Goal: Information Seeking & Learning: Learn about a topic

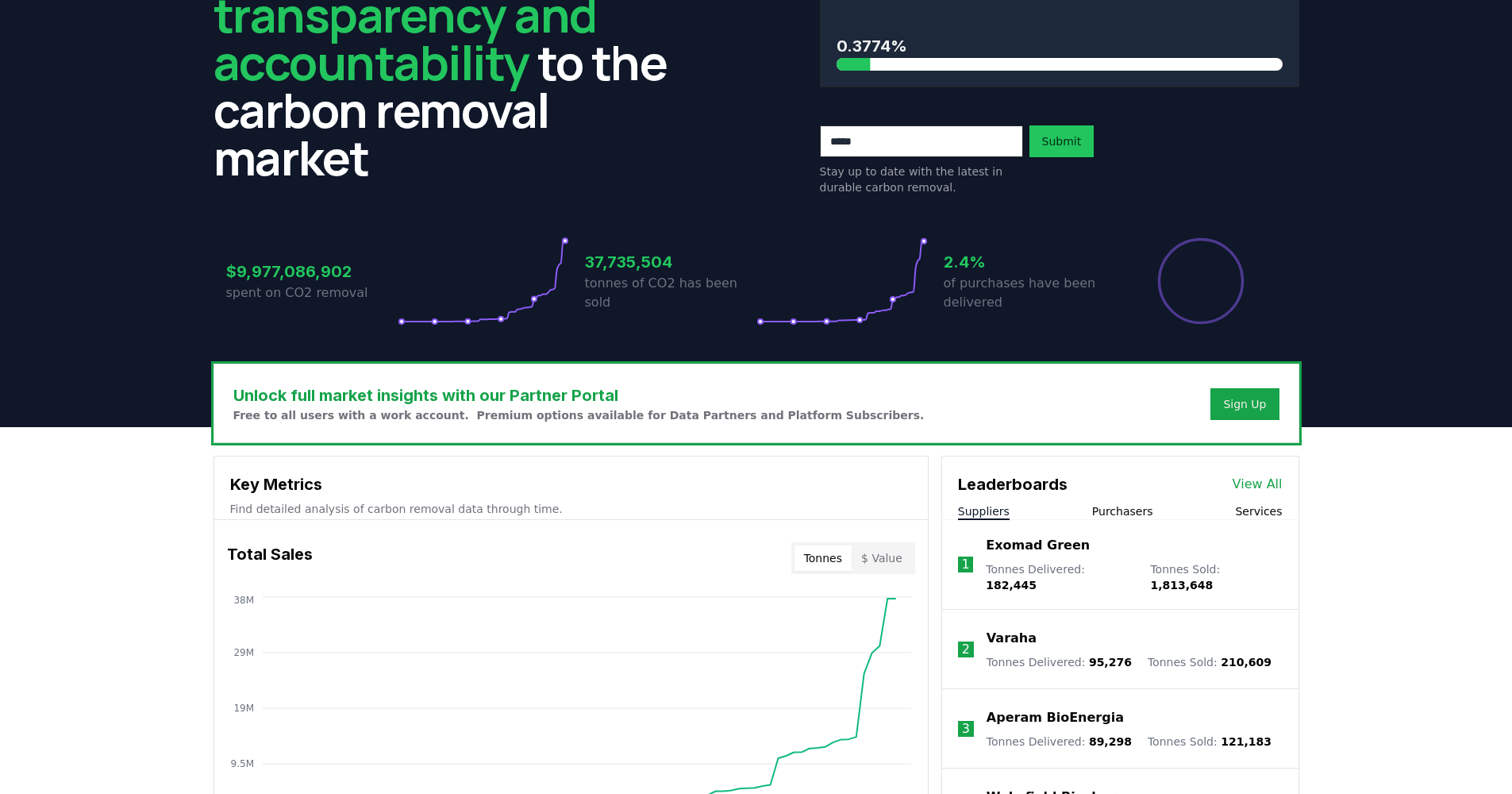
scroll to position [258, 0]
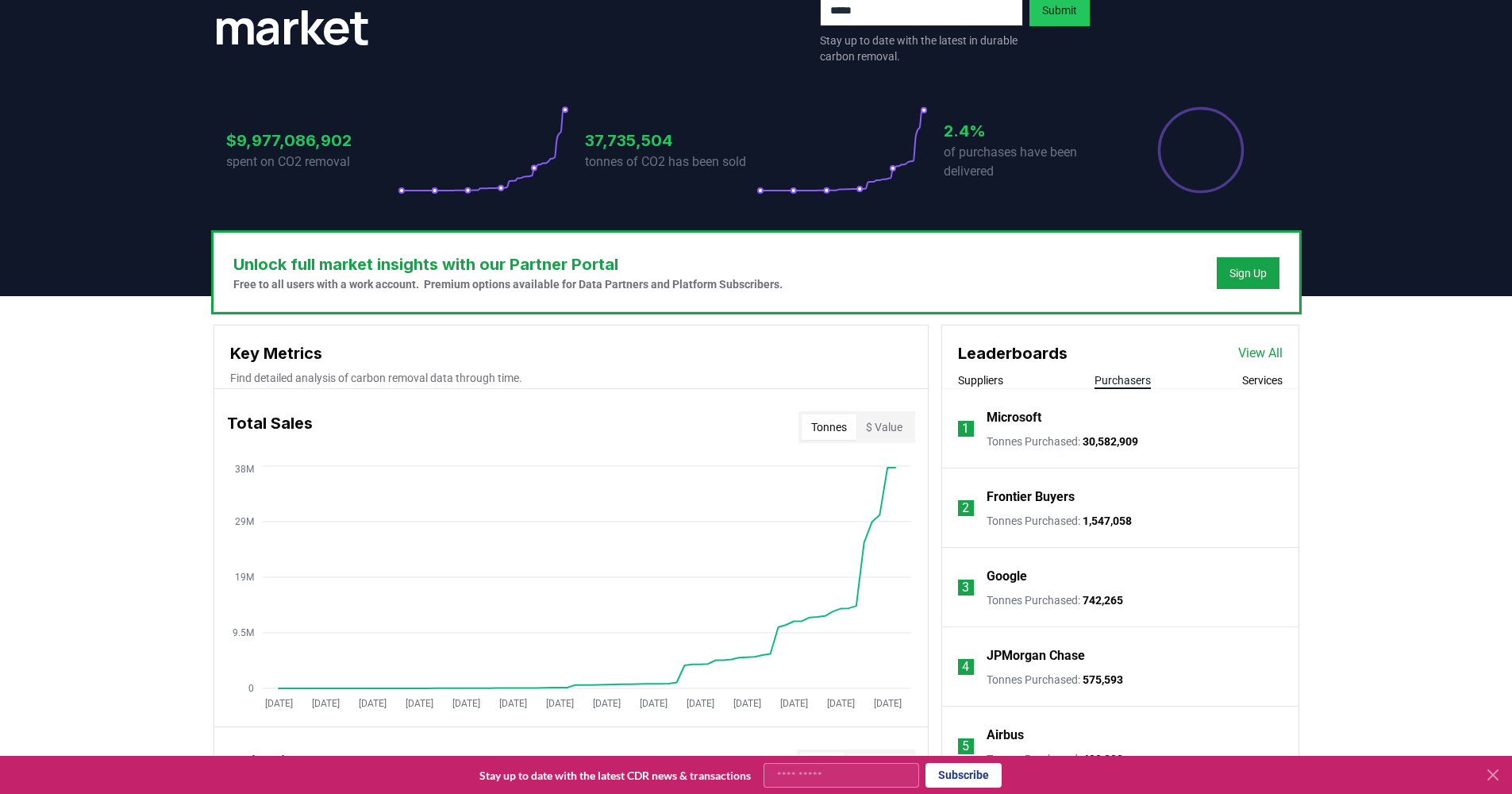
click at [1105, 380] on button "Purchasers" at bounding box center [1122, 380] width 57 height 16
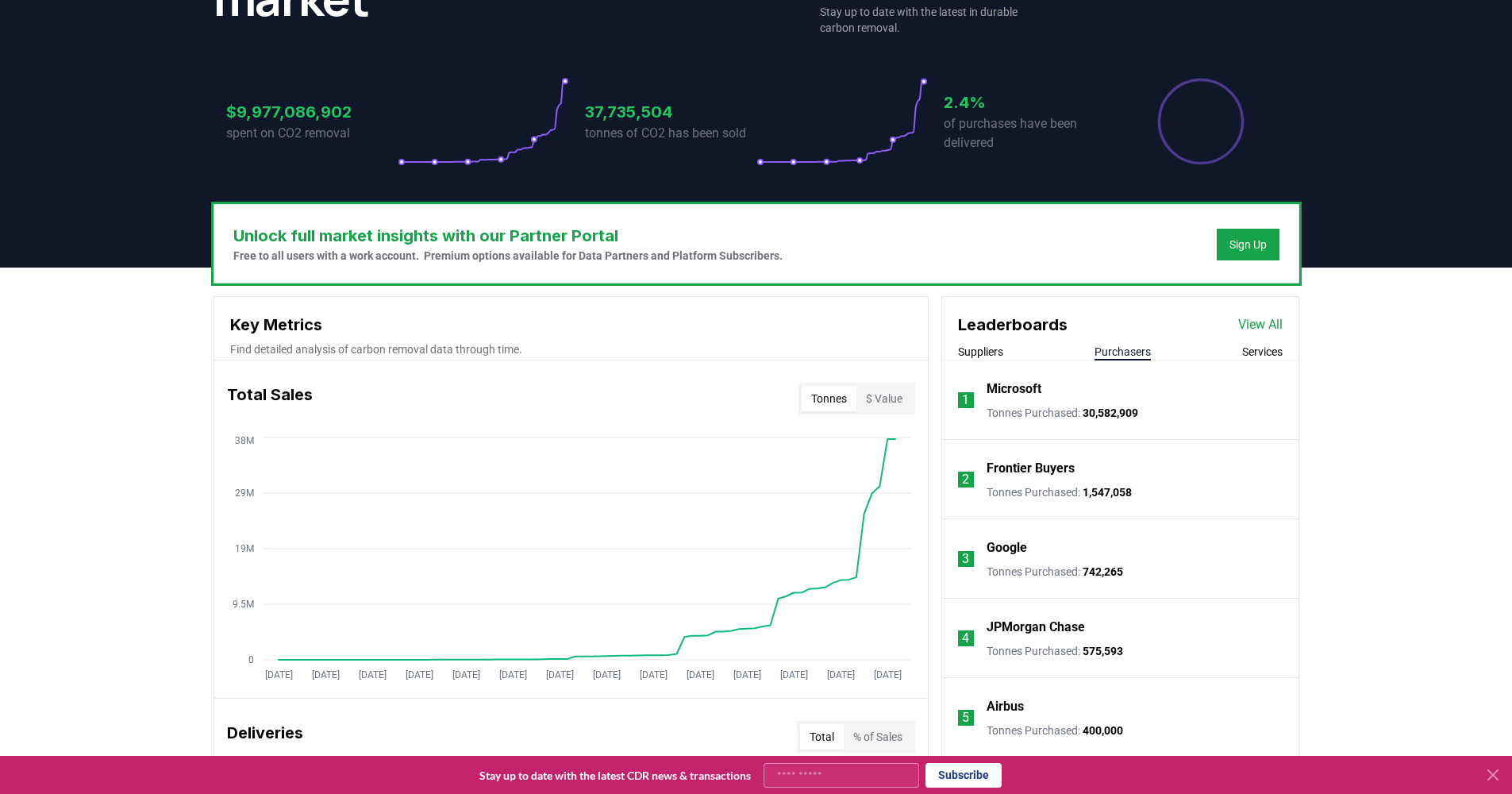
scroll to position [374, 0]
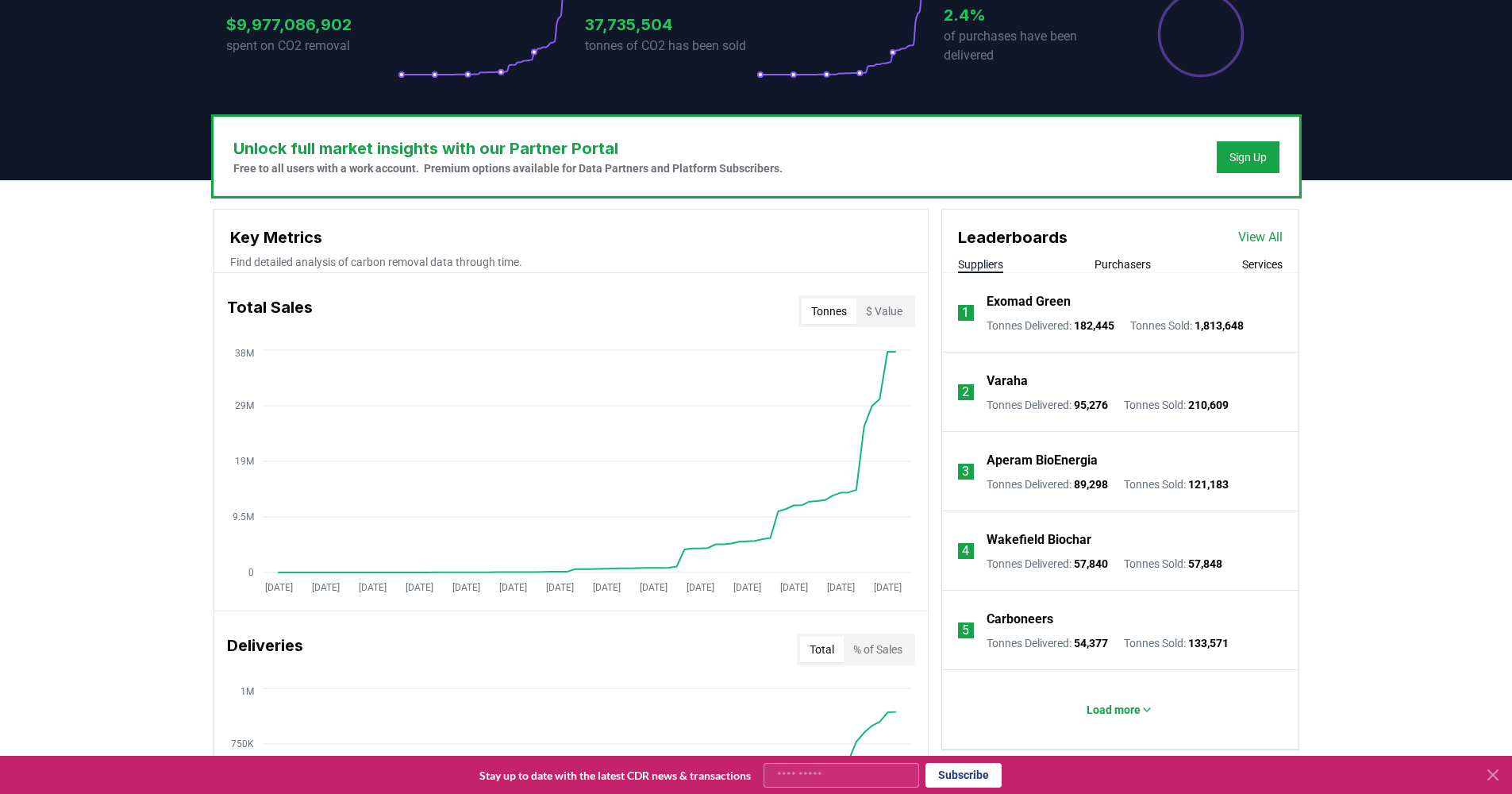
click at [985, 260] on button "Suppliers" at bounding box center [981, 264] width 46 height 16
click at [1123, 706] on p "Load more" at bounding box center [1113, 709] width 54 height 16
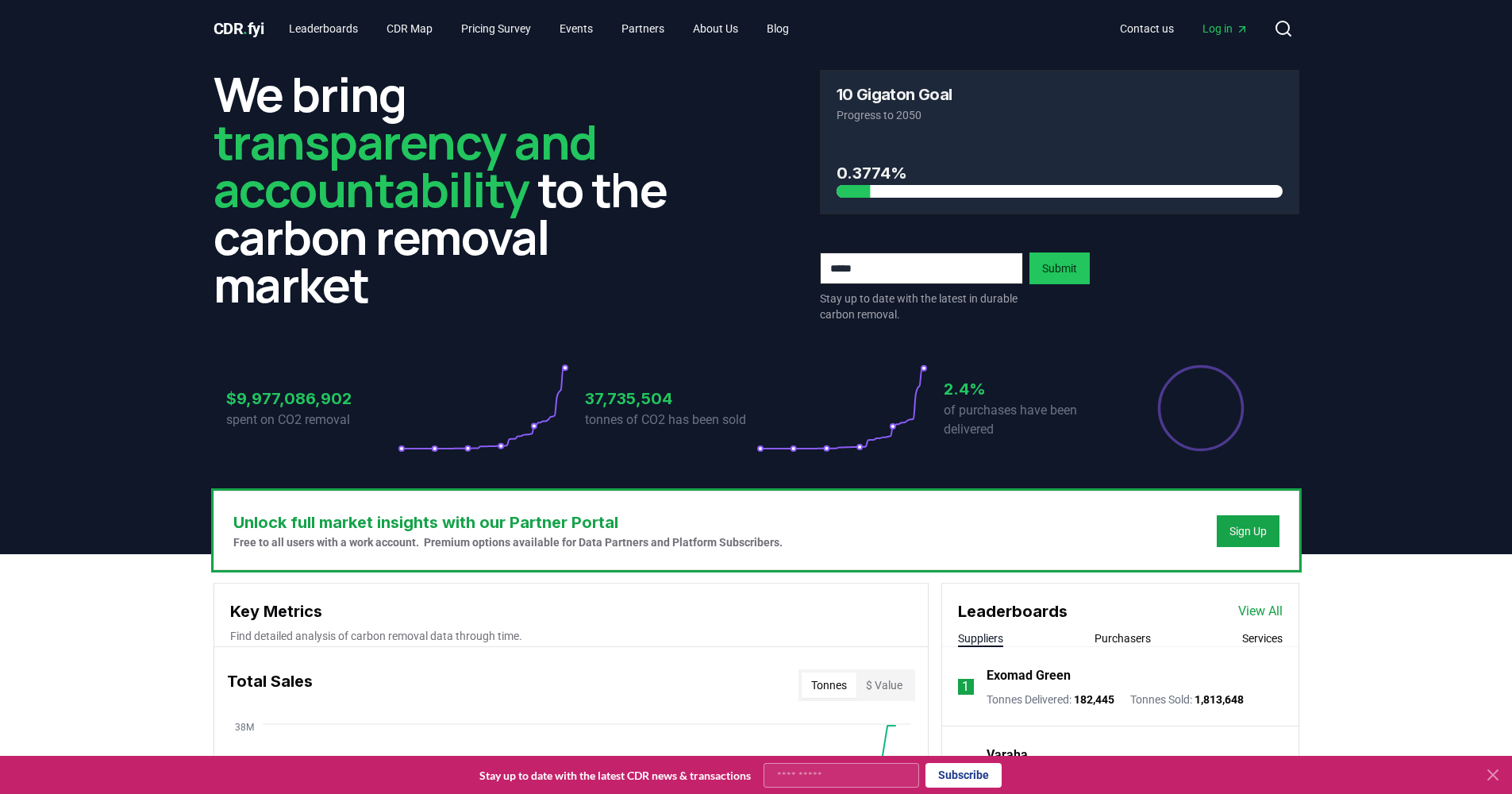
scroll to position [149, 0]
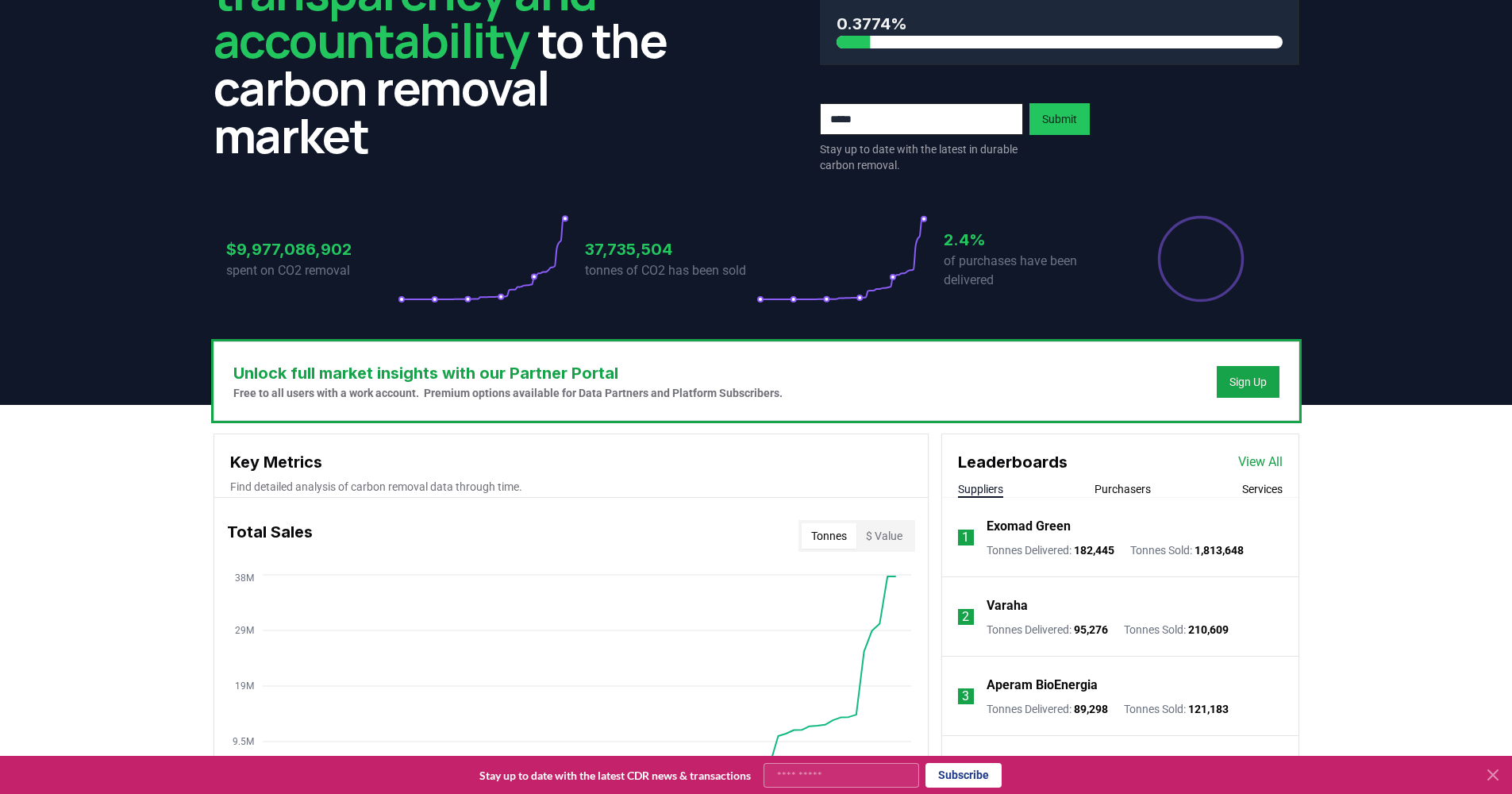
click at [1015, 525] on p "Exomad Green" at bounding box center [1028, 526] width 84 height 19
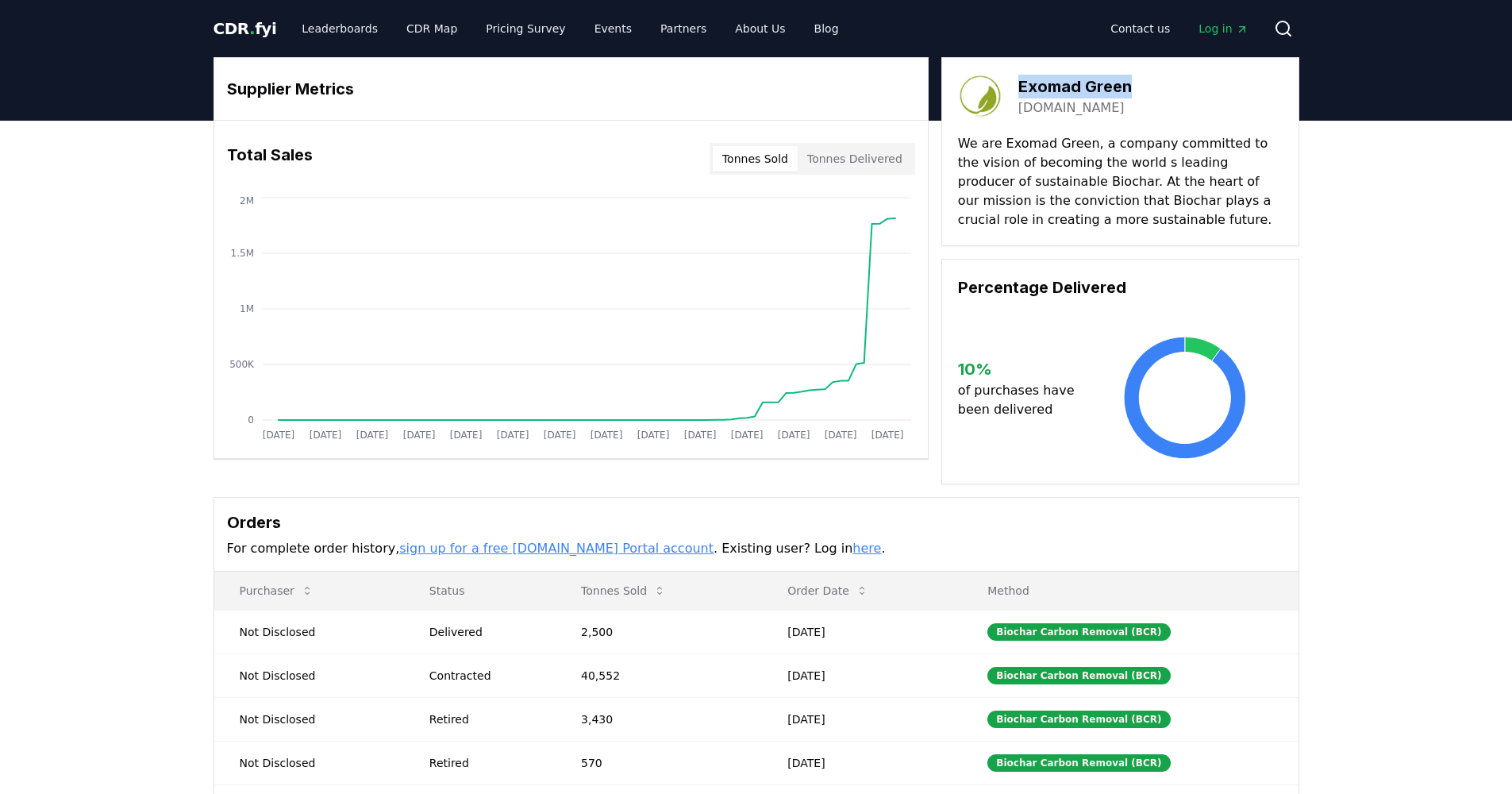
drag, startPoint x: 1114, startPoint y: 90, endPoint x: 1147, endPoint y: 89, distance: 33.0
click at [1147, 89] on div "Exomad Green exomadgreen.com" at bounding box center [1121, 96] width 325 height 45
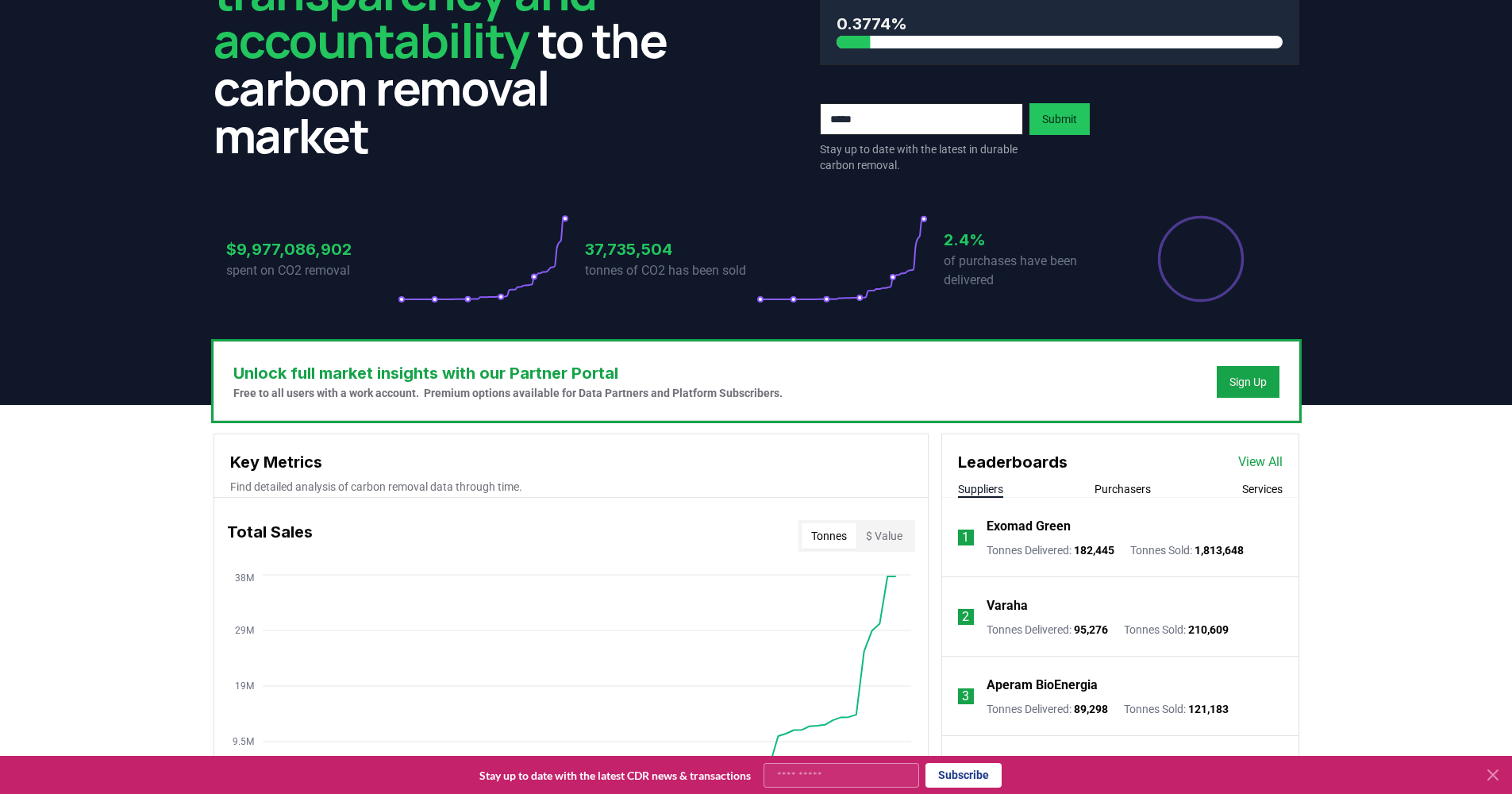
scroll to position [468, 0]
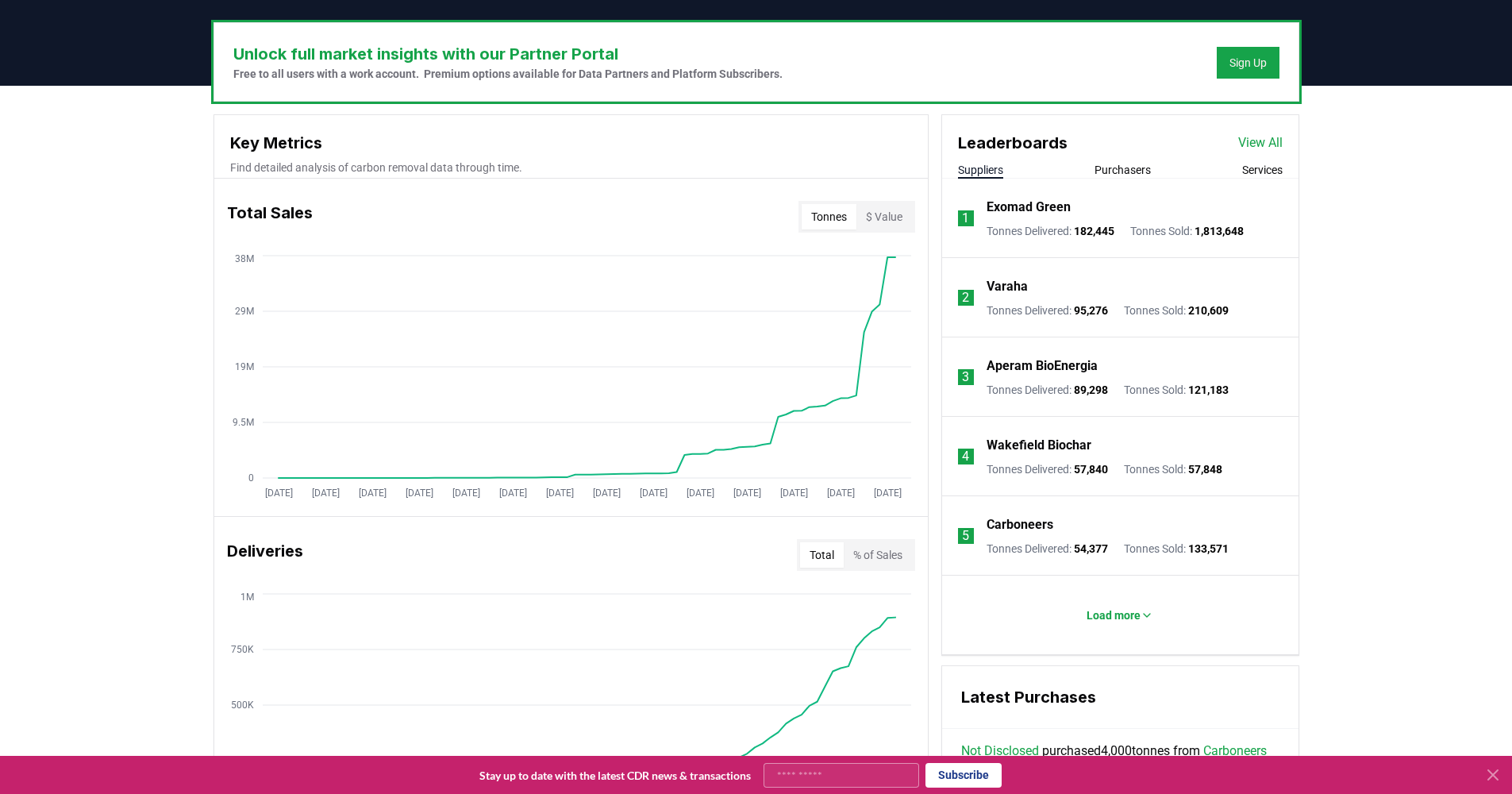
click at [1002, 287] on p "Varaha" at bounding box center [1006, 287] width 41 height 19
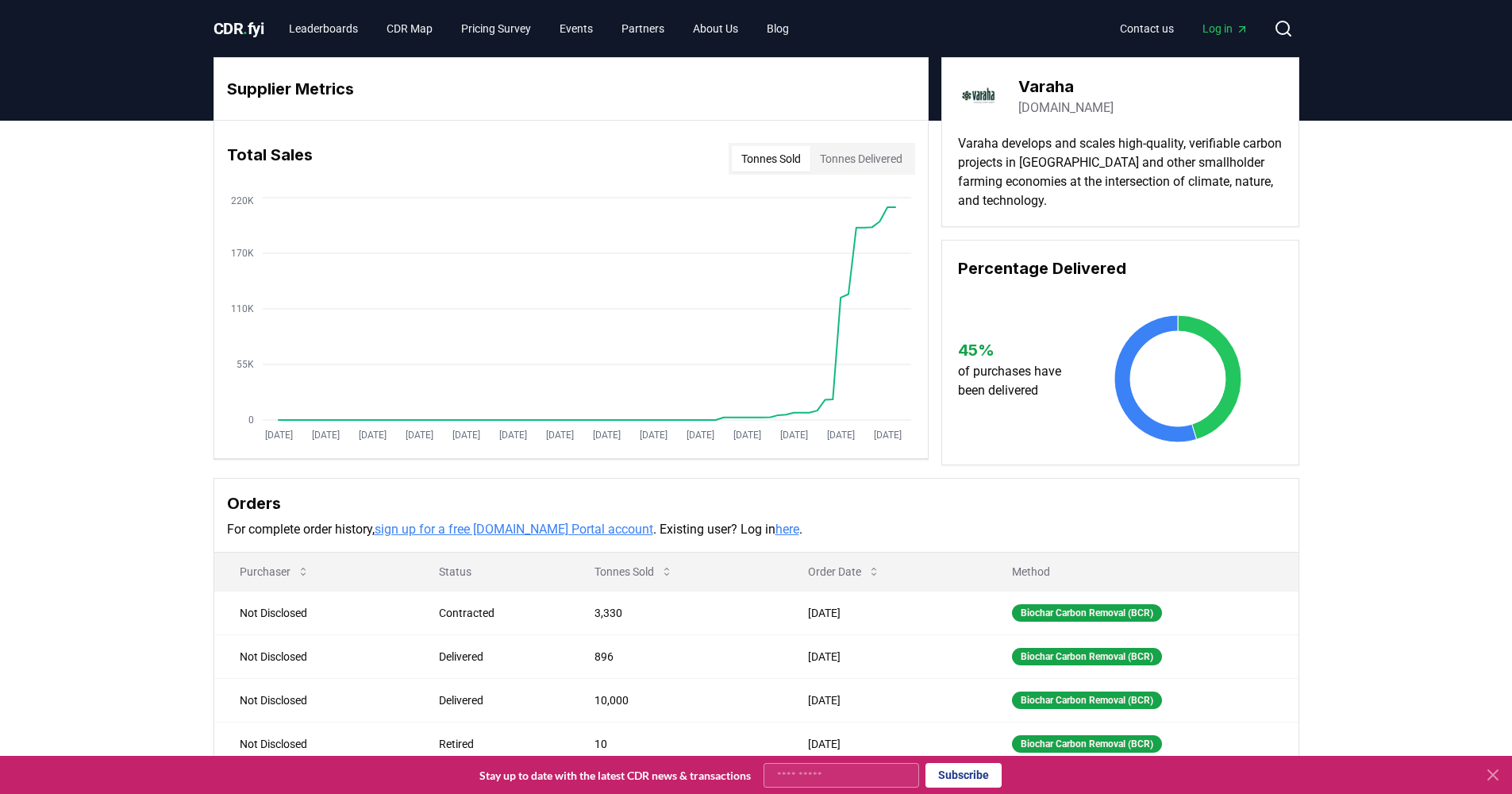
click at [862, 162] on button "Tonnes Delivered" at bounding box center [860, 159] width 101 height 26
click at [770, 161] on button "Tonnes Sold" at bounding box center [771, 159] width 78 height 26
click at [882, 158] on button "Tonnes Delivered" at bounding box center [860, 159] width 101 height 26
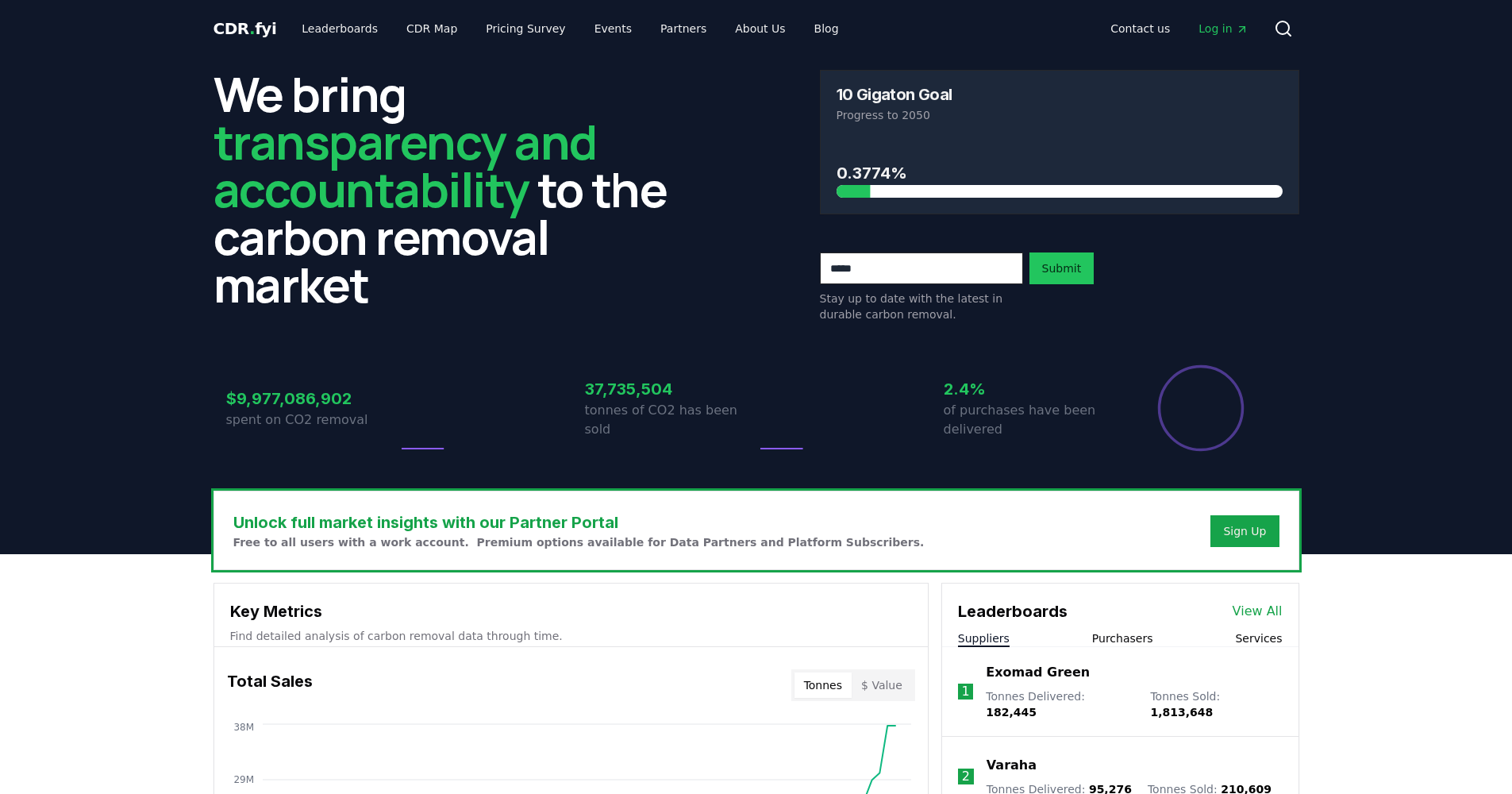
scroll to position [468, 0]
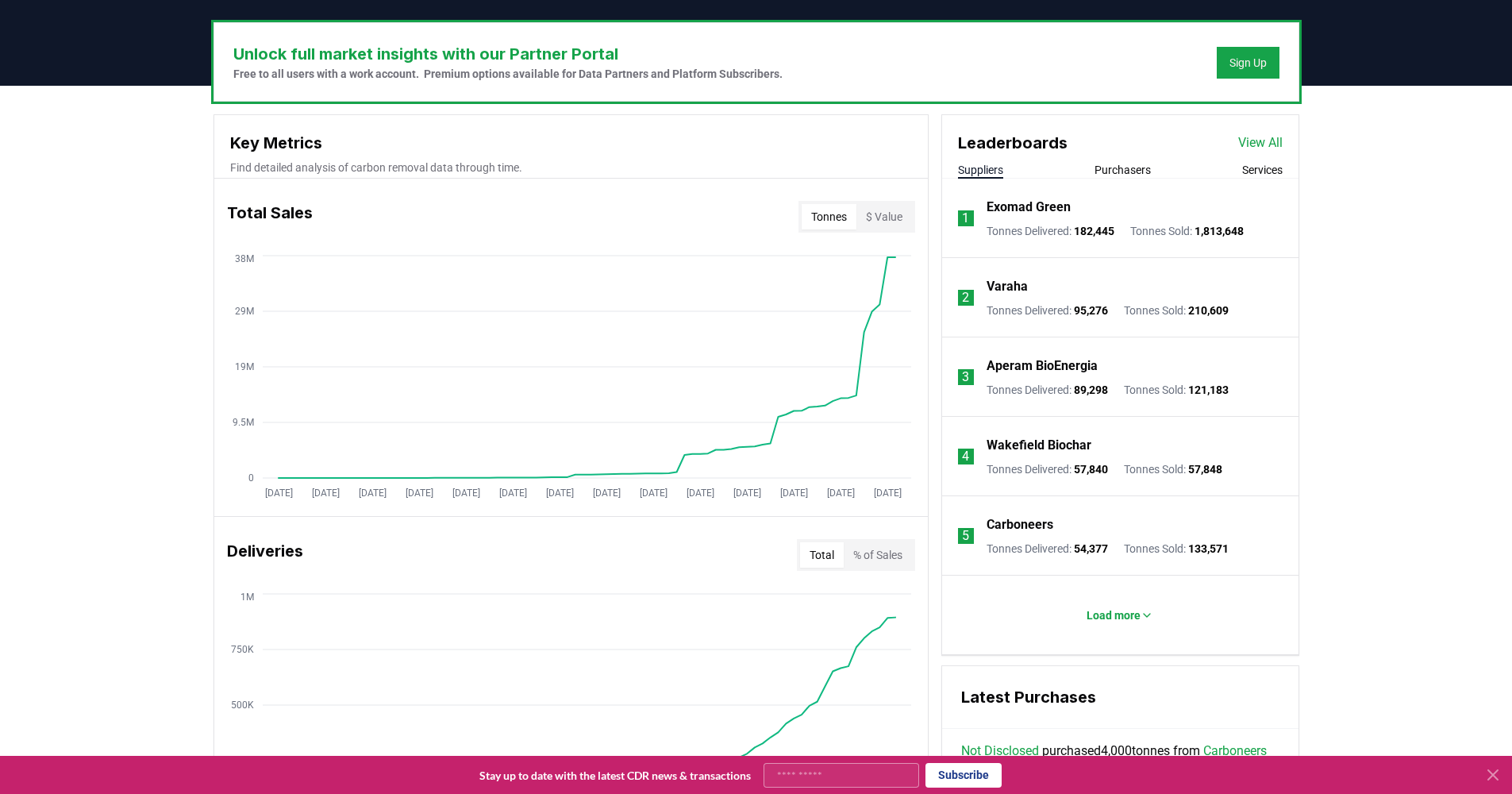
click at [1038, 205] on p "Exomad Green" at bounding box center [1028, 207] width 84 height 19
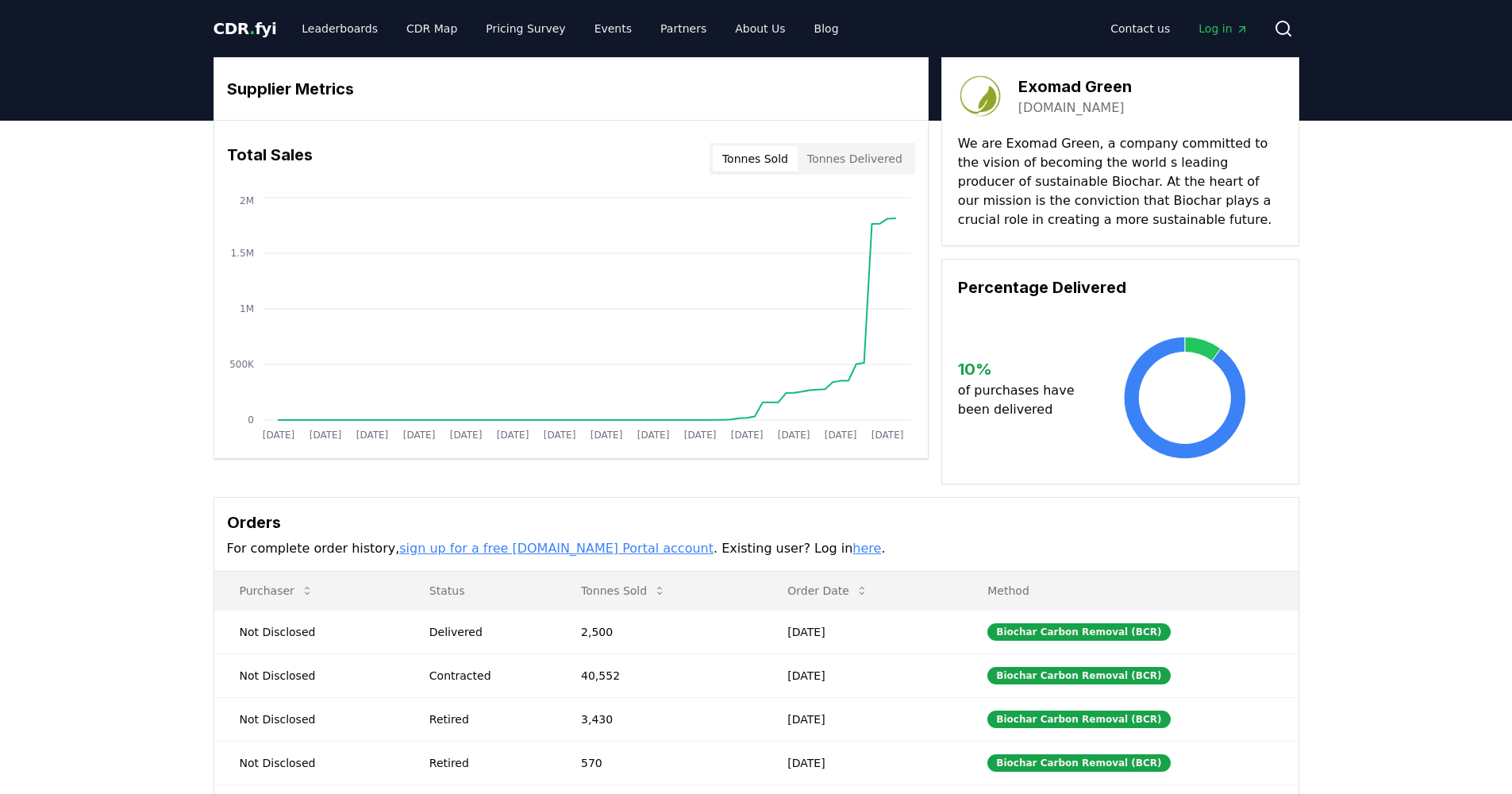
click at [876, 168] on button "Tonnes Delivered" at bounding box center [854, 159] width 114 height 26
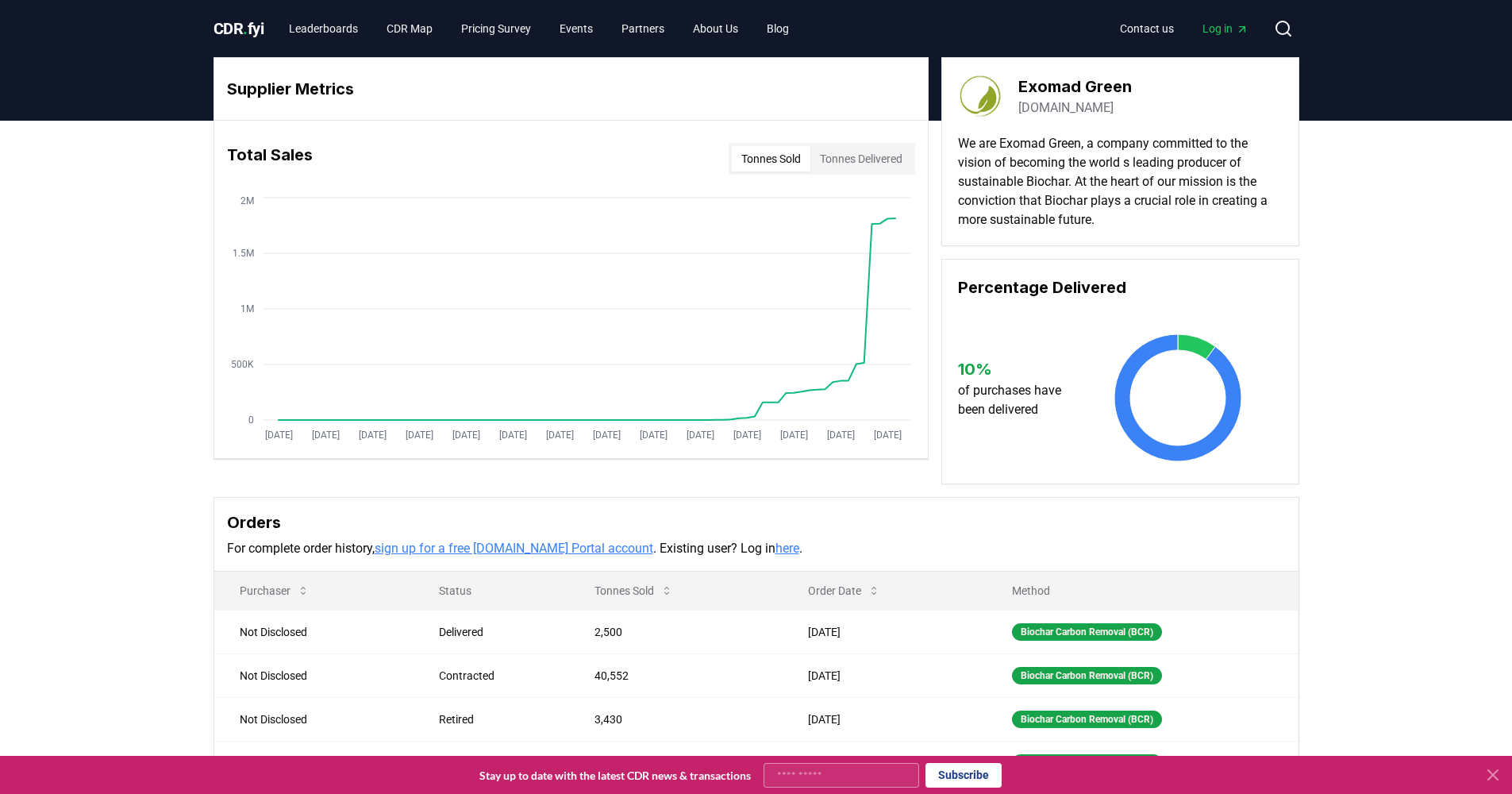
click at [763, 167] on button "Tonnes Sold" at bounding box center [771, 159] width 78 height 26
click at [327, 31] on link "Leaderboards" at bounding box center [323, 28] width 94 height 28
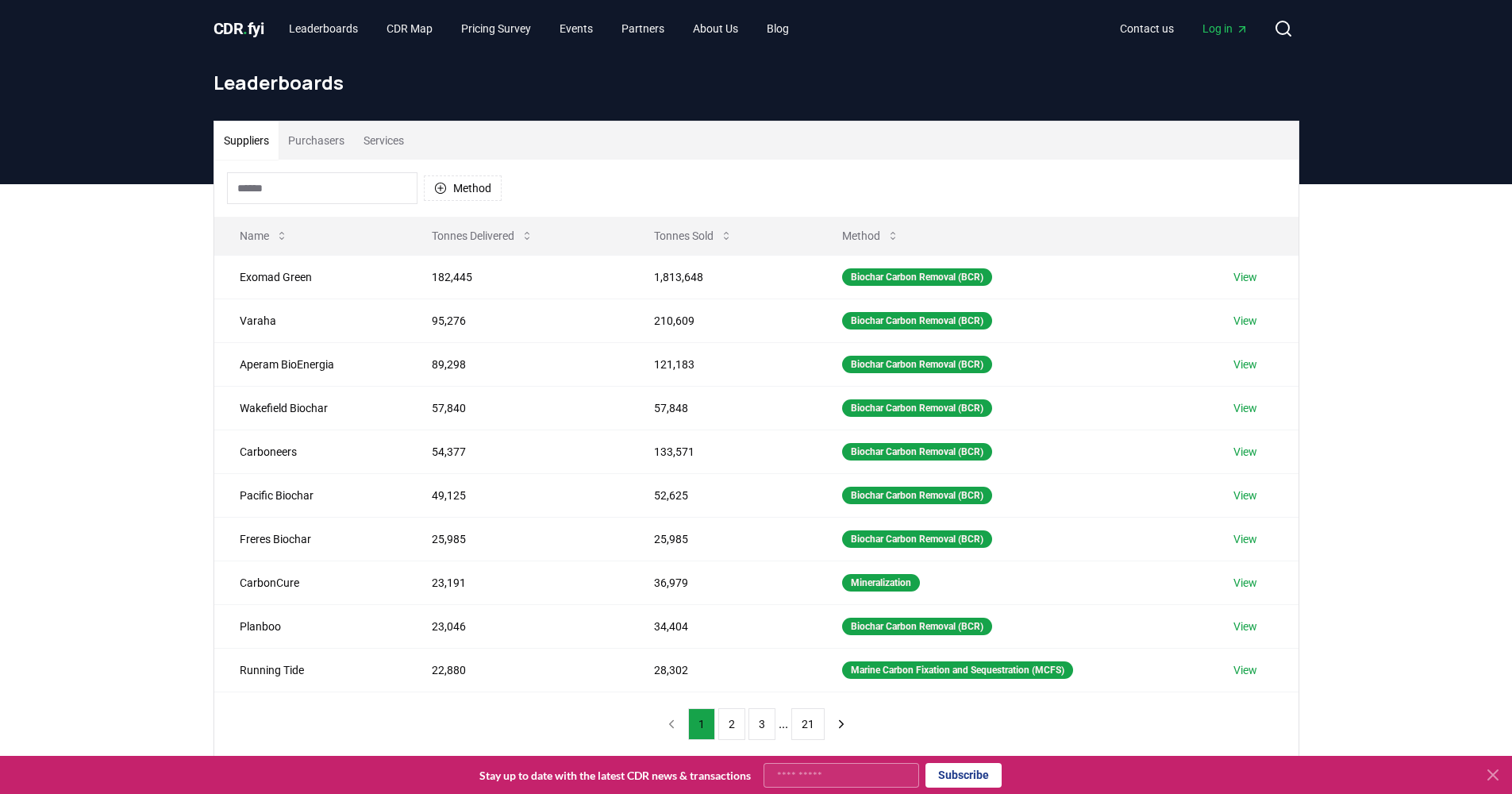
click at [298, 146] on button "Purchasers" at bounding box center [316, 141] width 76 height 38
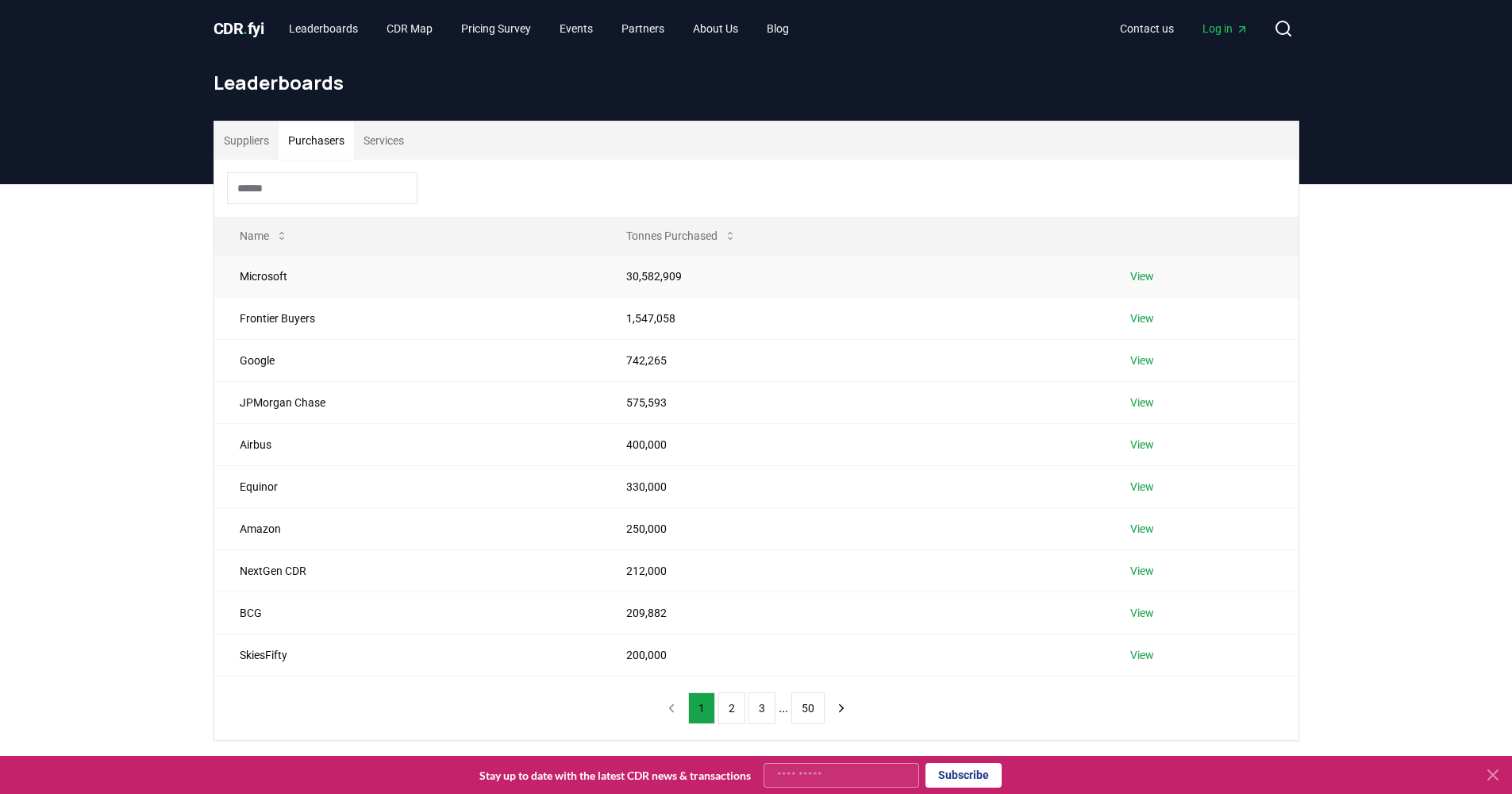
click at [1148, 279] on link "View" at bounding box center [1142, 276] width 24 height 16
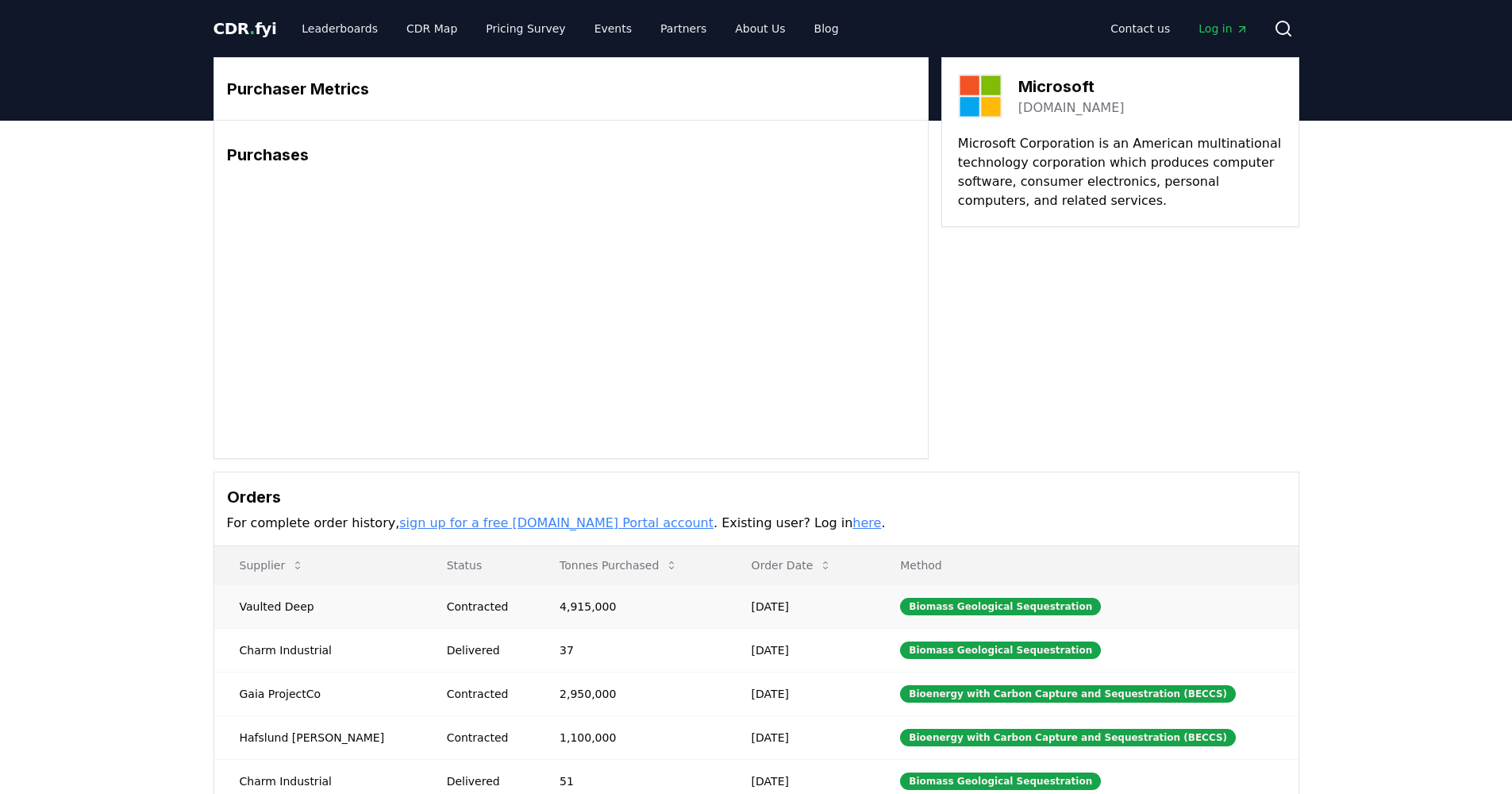
scroll to position [325, 0]
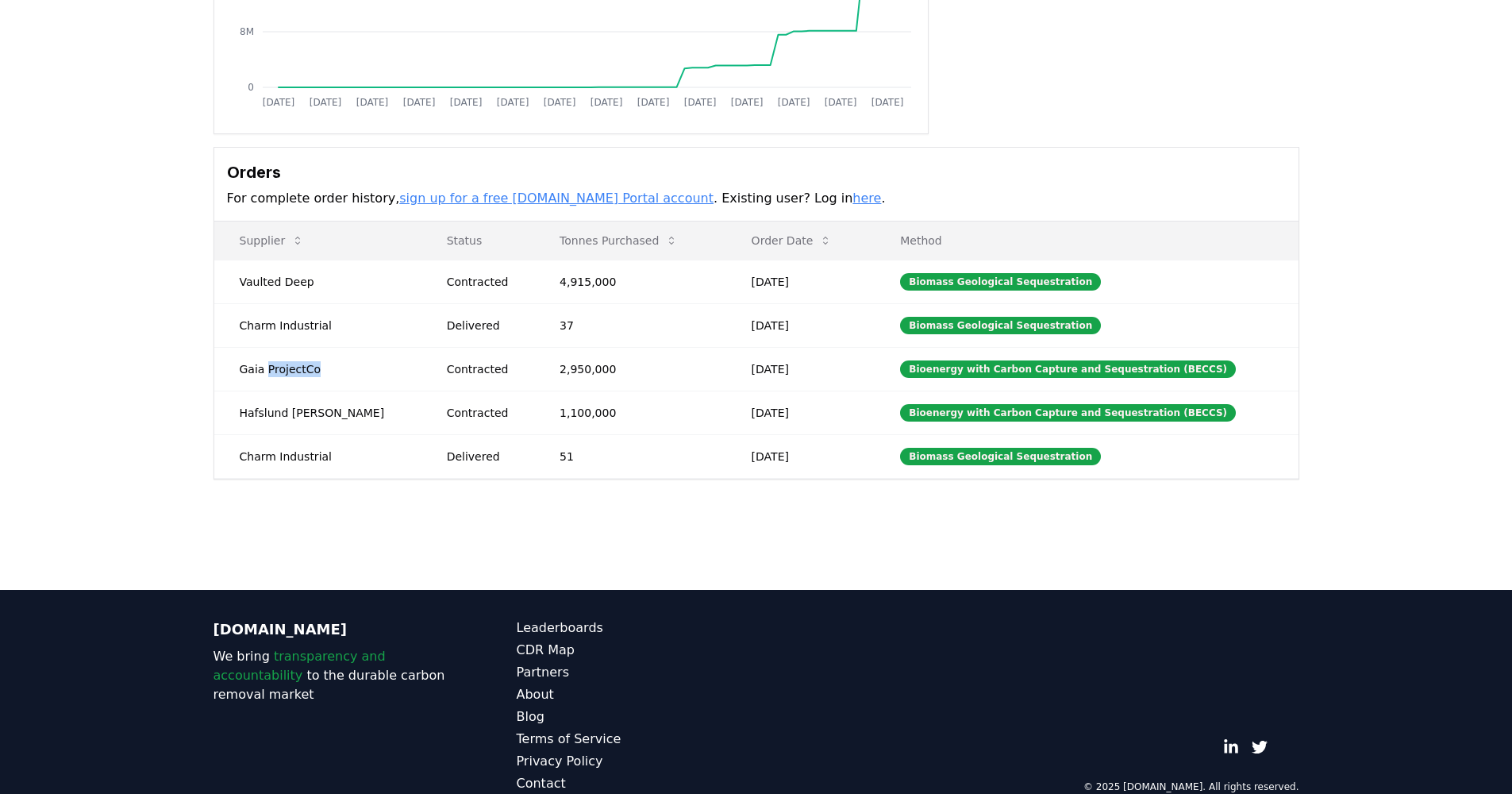
click at [277, 366] on td "Gaia ProjectCo" at bounding box center [318, 369] width 207 height 44
